Goal: Check status: Check status

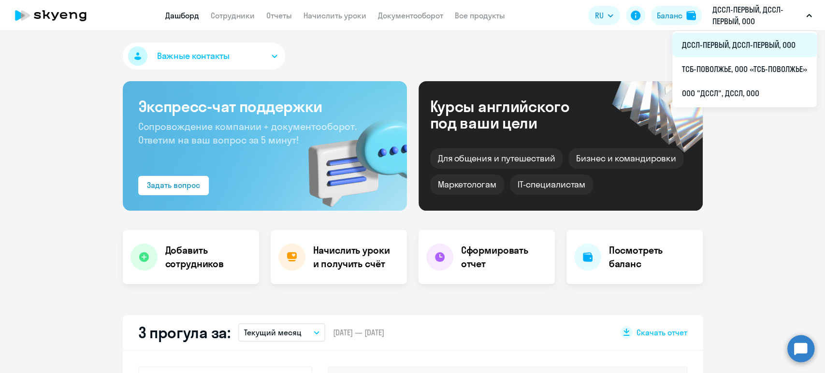
select select "30"
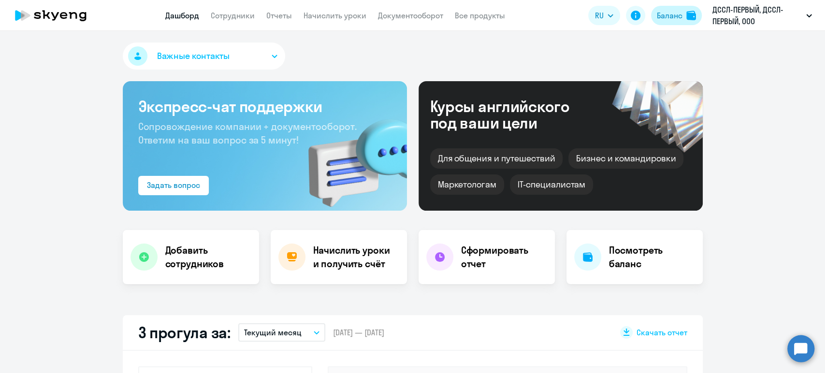
click at [661, 14] on div "Баланс" at bounding box center [669, 16] width 26 height 12
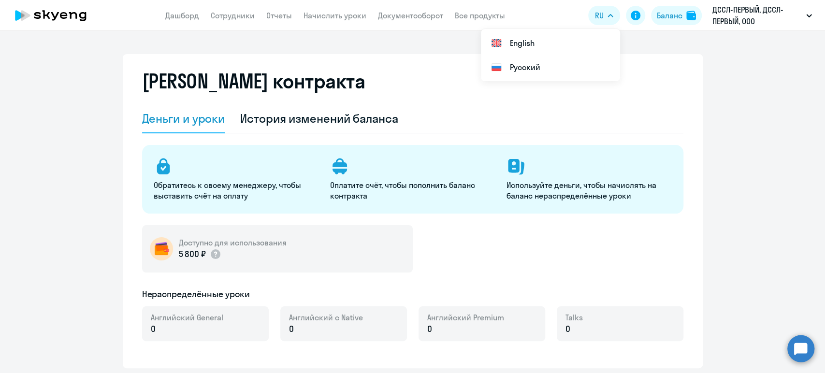
select select "english_adult_not_native_speaker"
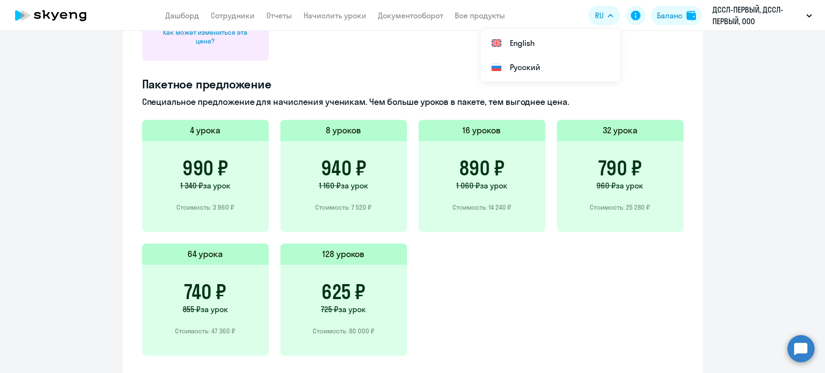
scroll to position [644, 0]
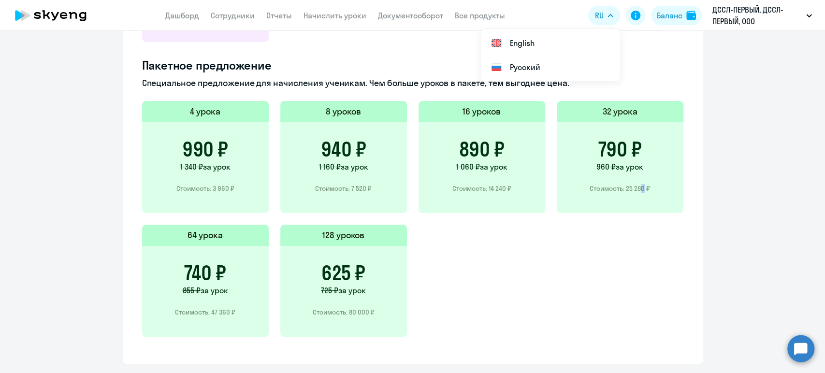
click at [634, 318] on div "4 урока 990 ₽ 1 340 ₽ за урок Стоимость: 3 960 ₽ 8 уроков 940 ₽ 1 160 ₽ за урок…" at bounding box center [412, 224] width 541 height 247
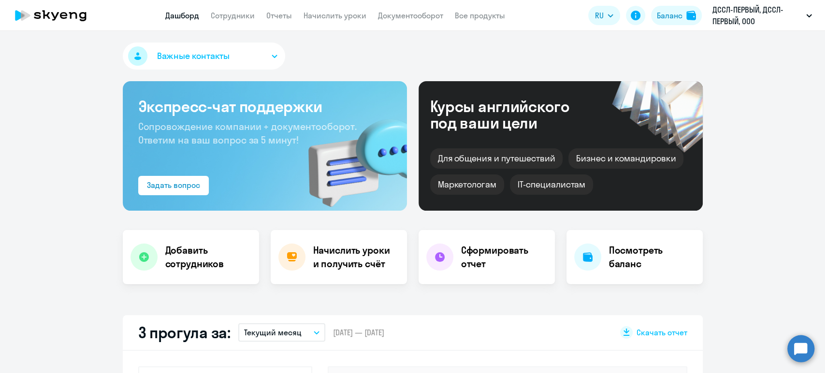
drag, startPoint x: 661, startPoint y: 17, endPoint x: 616, endPoint y: 2, distance: 47.2
click at [661, 16] on div "Баланс" at bounding box center [669, 16] width 26 height 12
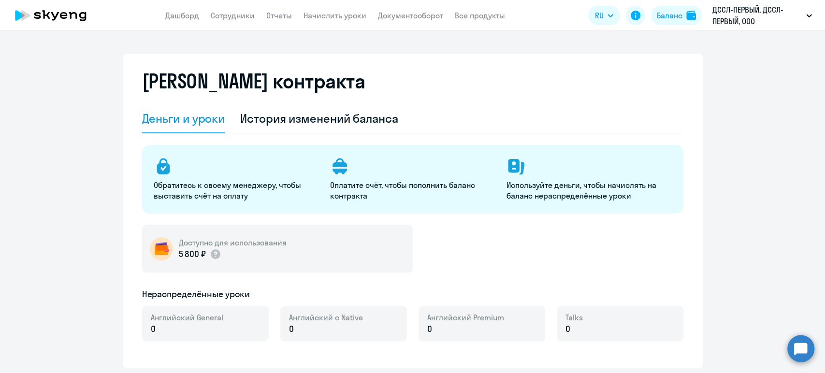
select select "english_adult_not_native_speaker"
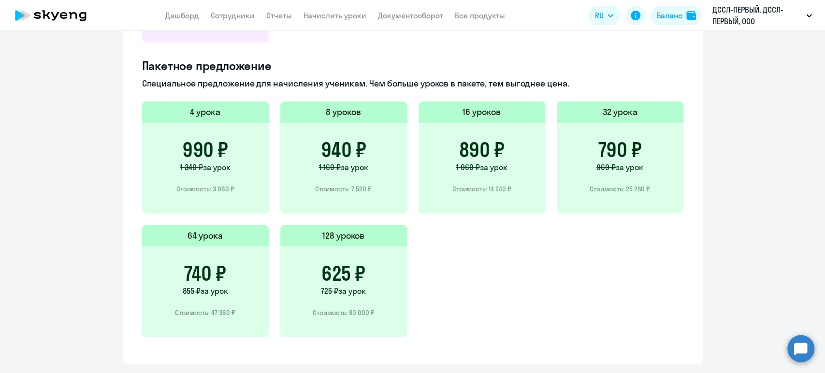
scroll to position [644, 0]
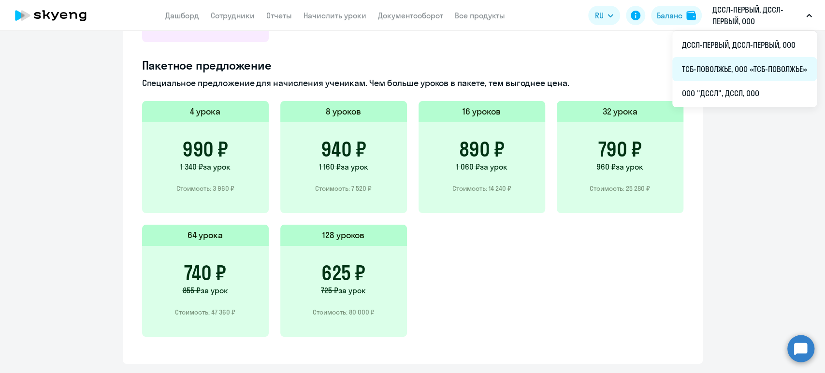
click at [715, 65] on li "ТСБ-ПОВОЛЖЬЕ, ООО «ТСБ-ПОВОЛЖЬЕ»" at bounding box center [744, 69] width 144 height 24
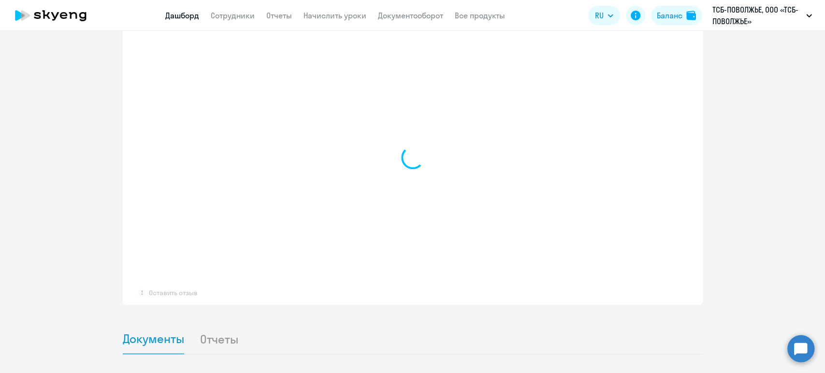
scroll to position [731, 0]
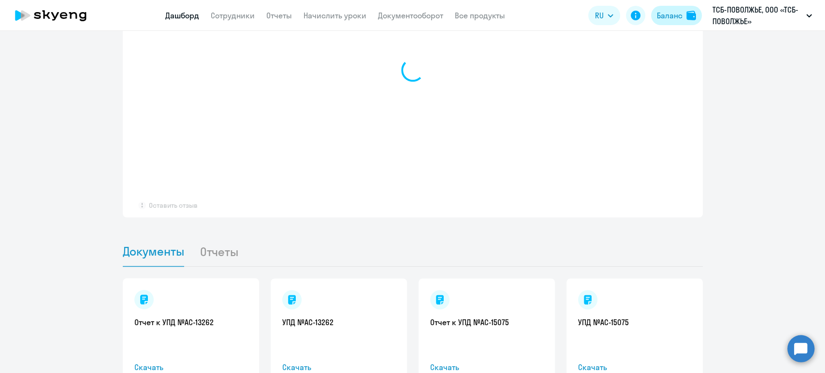
click at [666, 11] on div "Баланс" at bounding box center [669, 16] width 26 height 12
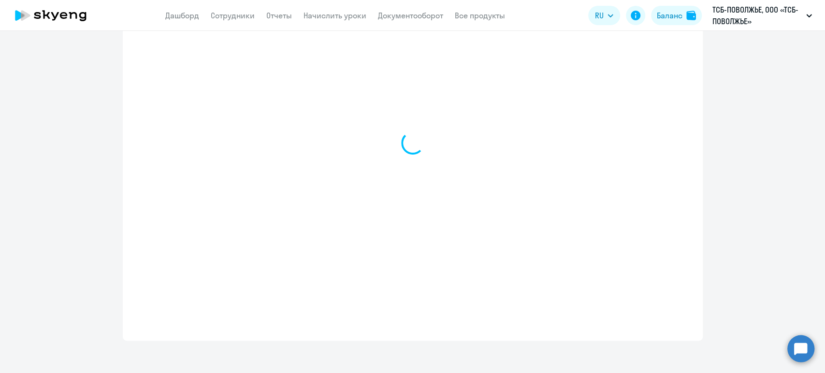
select select "english_adult_not_native_speaker"
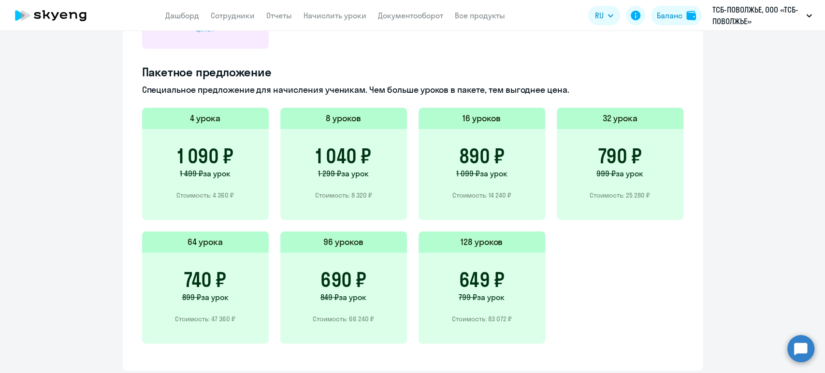
scroll to position [667, 0]
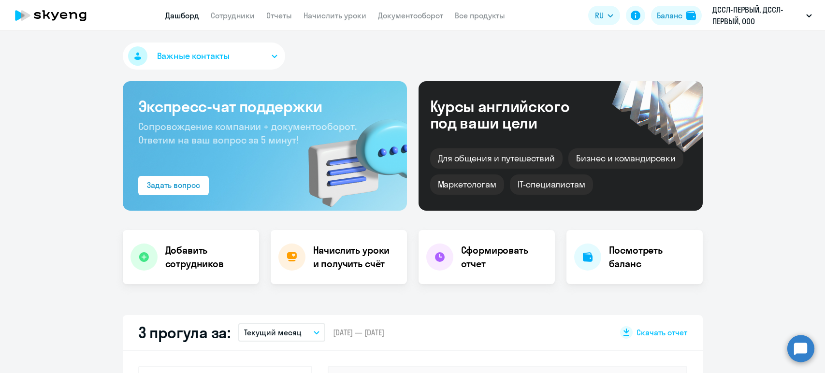
select select "30"
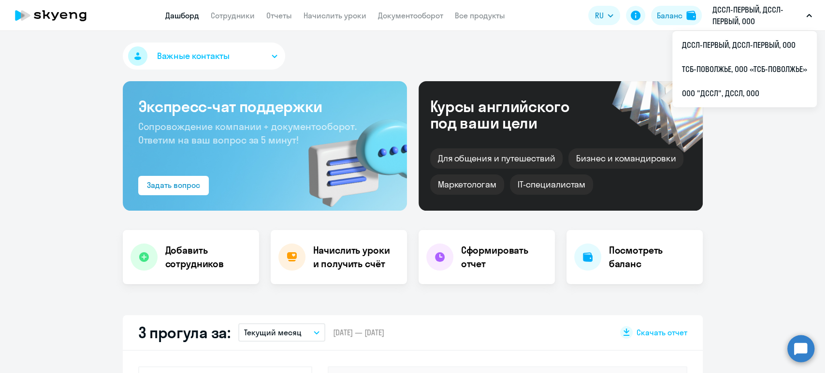
drag, startPoint x: 671, startPoint y: 14, endPoint x: 446, endPoint y: 11, distance: 225.1
click at [671, 14] on div "Баланс" at bounding box center [669, 16] width 26 height 12
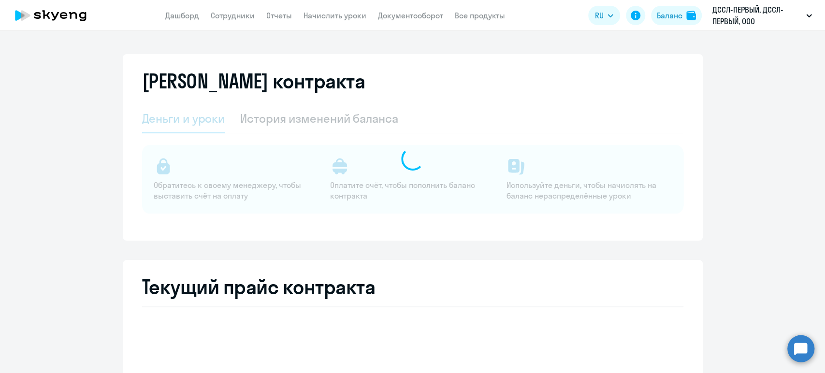
select select "english_adult_not_native_speaker"
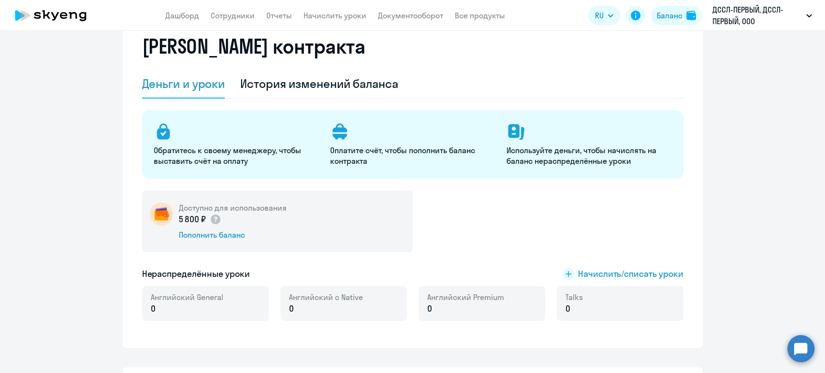
scroll to position [54, 0]
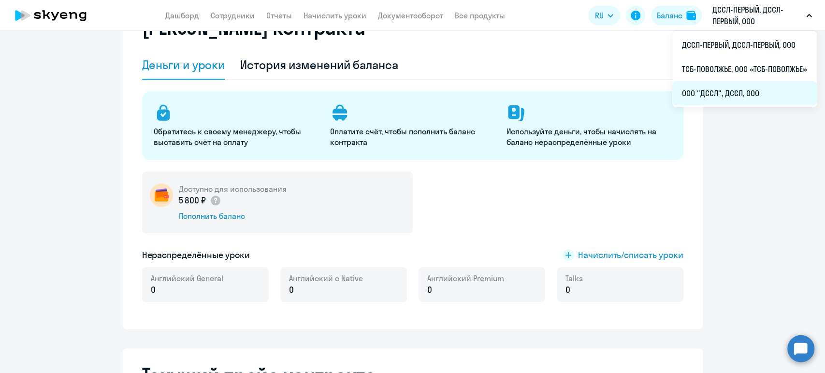
click at [703, 91] on li "ООО "ДССЛ", ДССЛ, ООО" at bounding box center [744, 93] width 144 height 24
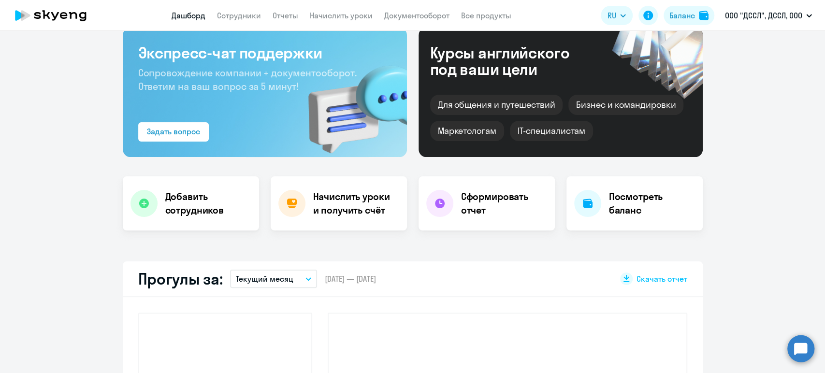
scroll to position [141, 0]
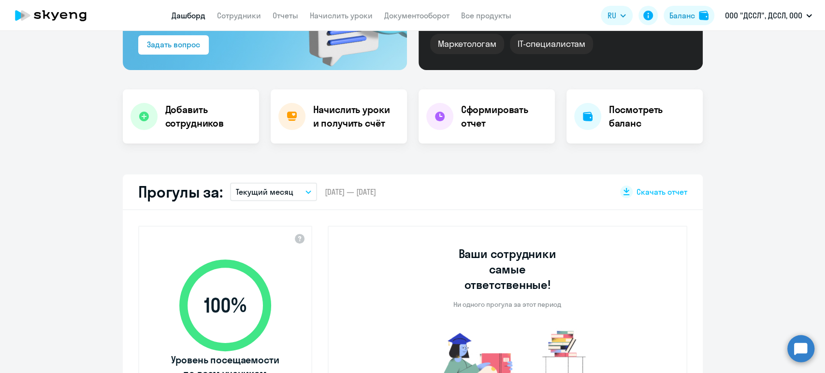
select select "30"
click at [687, 18] on div "Баланс" at bounding box center [682, 16] width 26 height 12
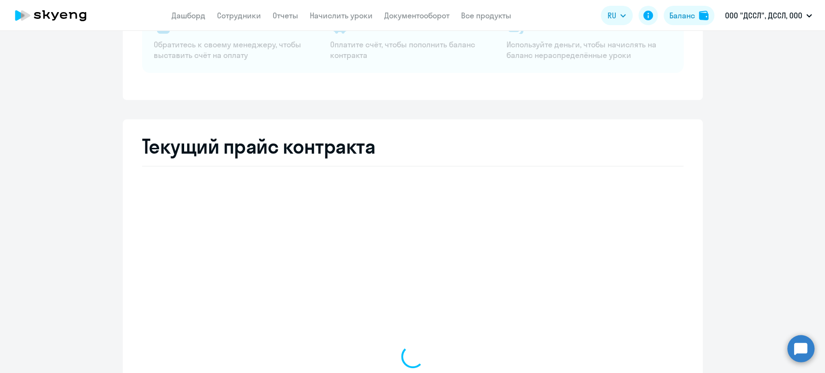
select select "english_adult_not_native_speaker"
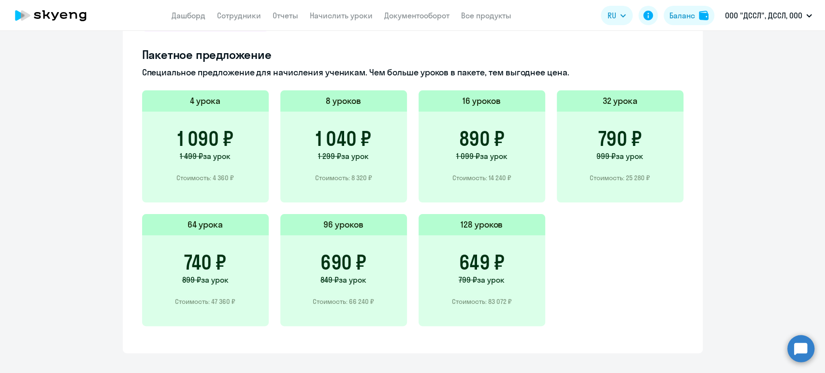
scroll to position [667, 0]
